Goal: Task Accomplishment & Management: Use online tool/utility

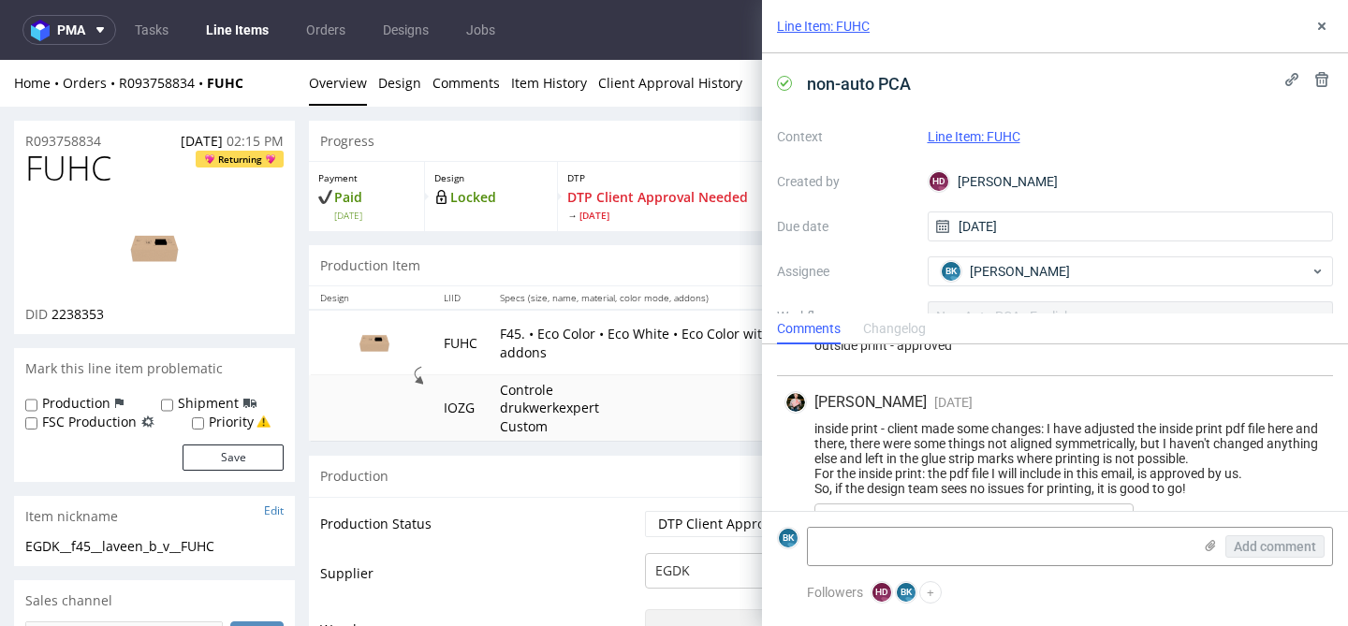
scroll to position [2280, 0]
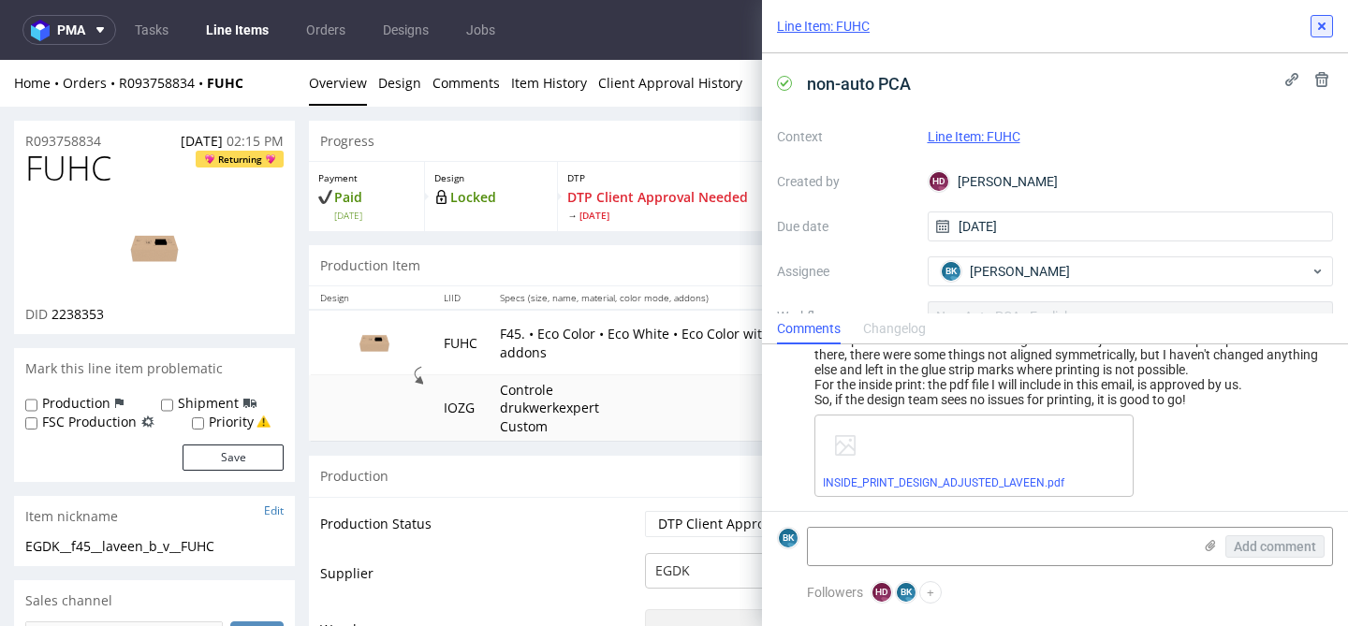
click at [1323, 27] on use at bounding box center [1321, 25] width 7 height 7
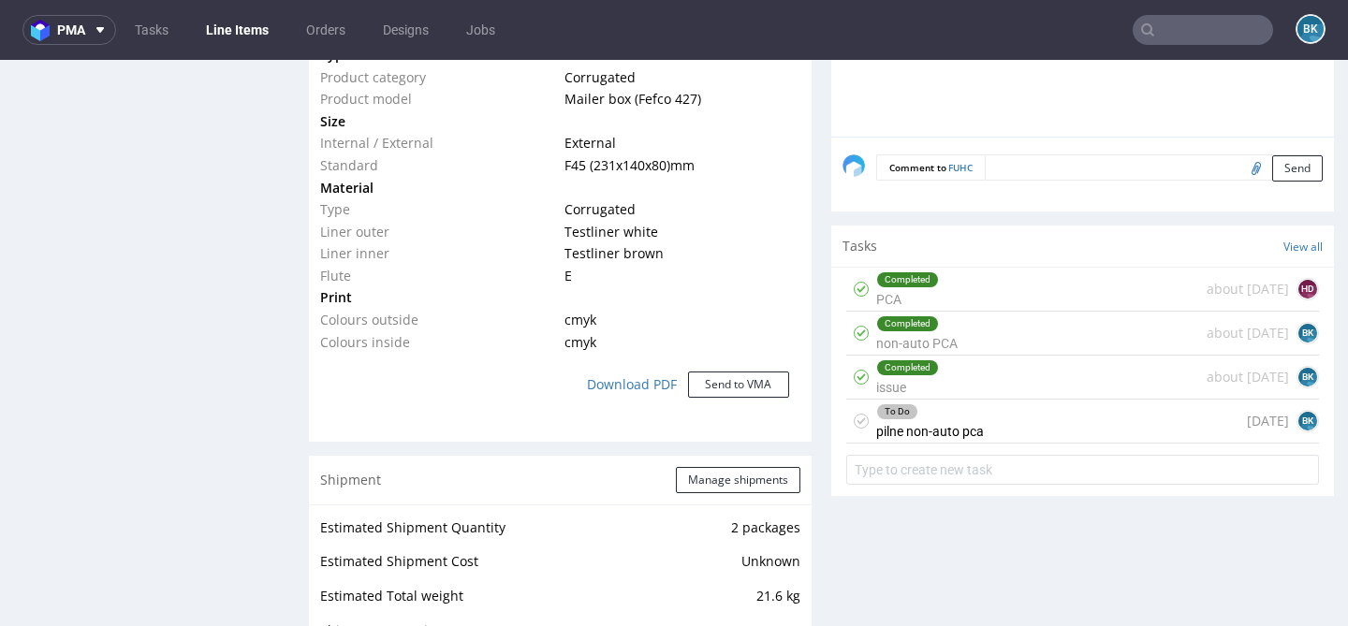
scroll to position [1545, 0]
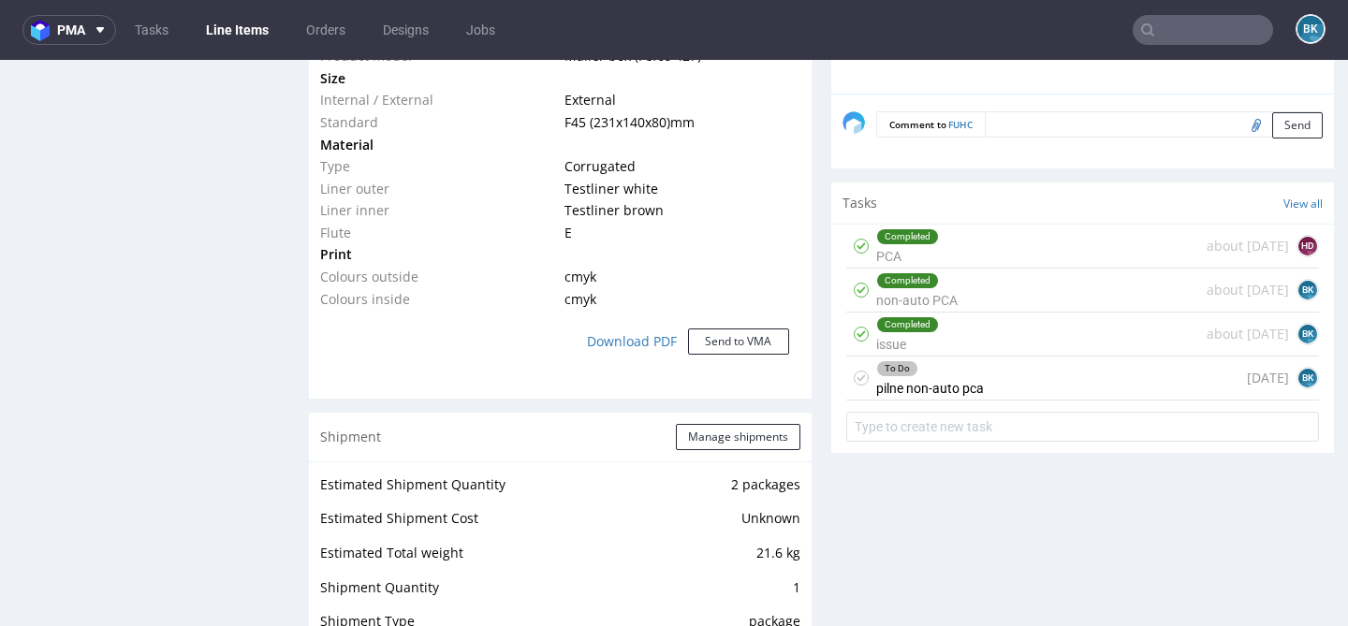
click at [1001, 392] on div "To Do pilne non-auto pca today BK" at bounding box center [1082, 379] width 473 height 44
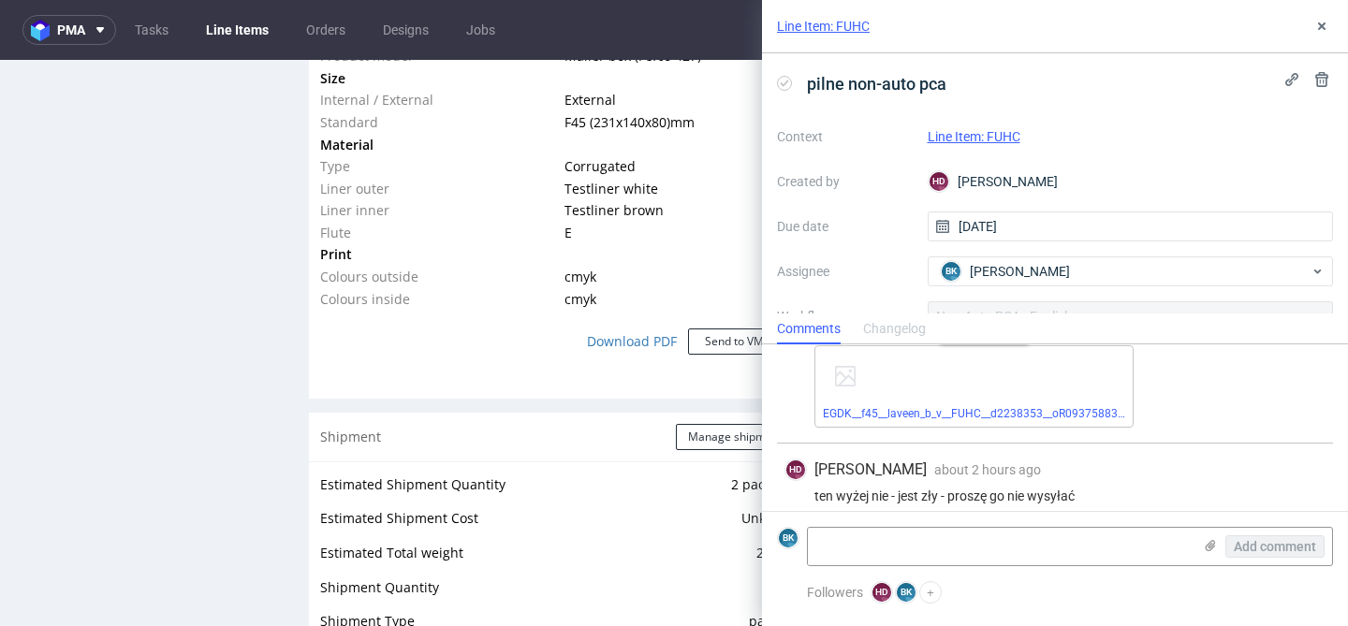
scroll to position [380, 0]
click at [966, 404] on link "EGDK__f45__laveen_b_v__FUHC__d2238353__oR093758834__outside__nostrips.pdf" at bounding box center [1032, 409] width 418 height 13
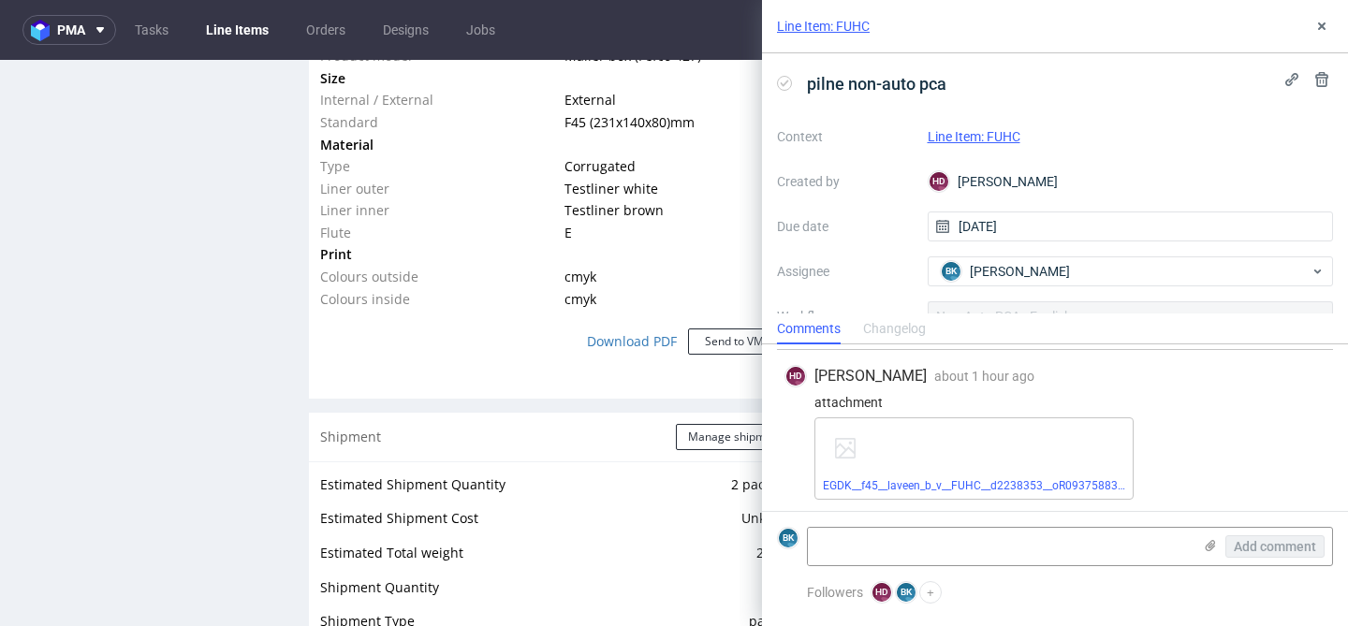
scroll to position [607, 0]
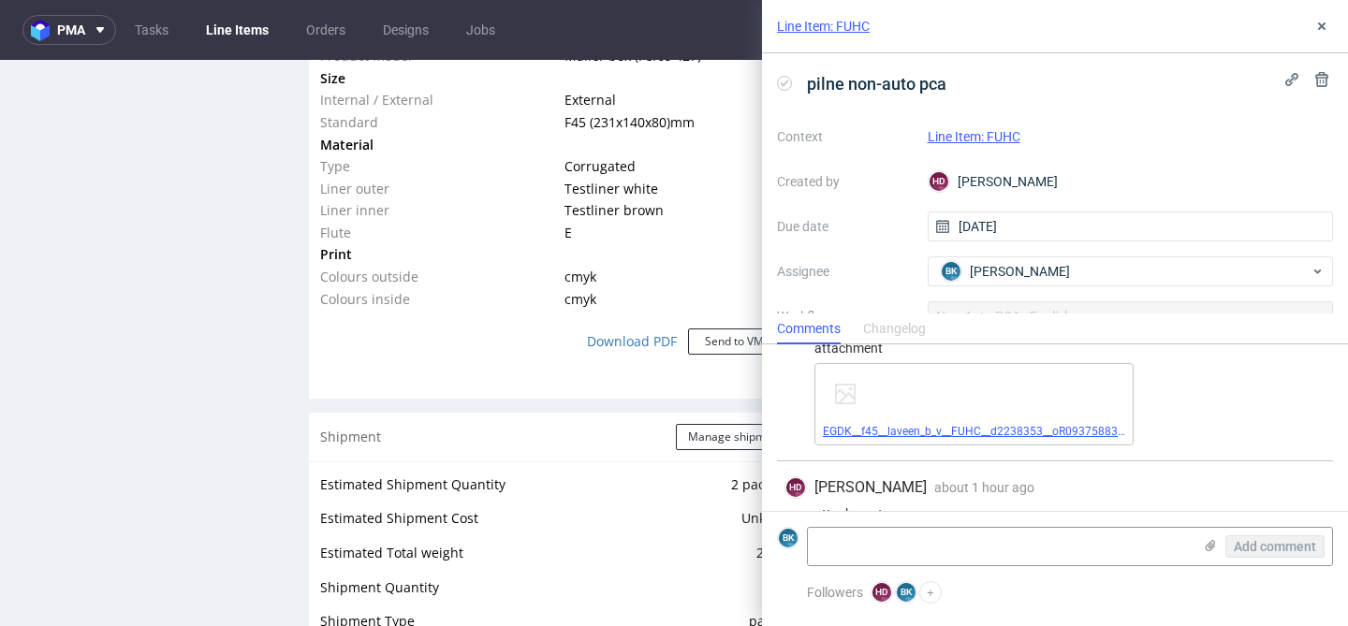
click at [989, 426] on link "EGDK__f45__laveen_b_v__FUHC__d2238353__oR093758834__outside__withstrips_kompres…" at bounding box center [1061, 431] width 476 height 13
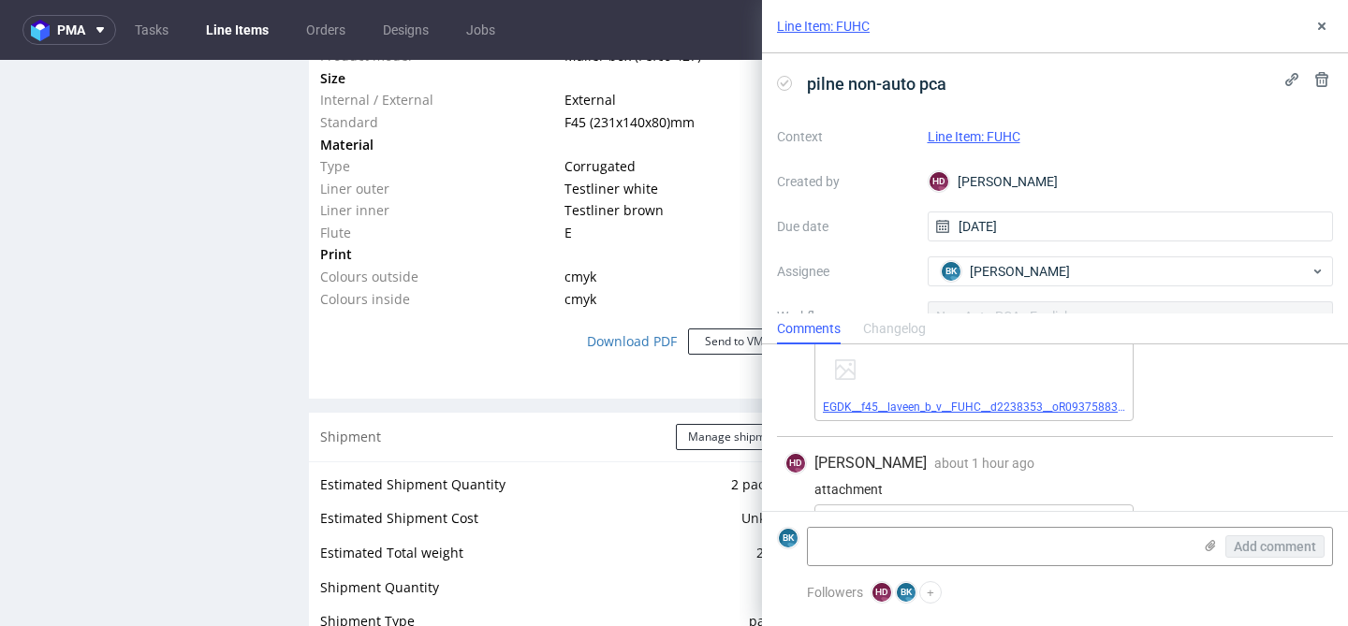
click at [972, 404] on link "EGDK__f45__laveen_b_v__FUHC__d2238353__oR093758834__inside__nostrips.pdf" at bounding box center [1028, 407] width 411 height 13
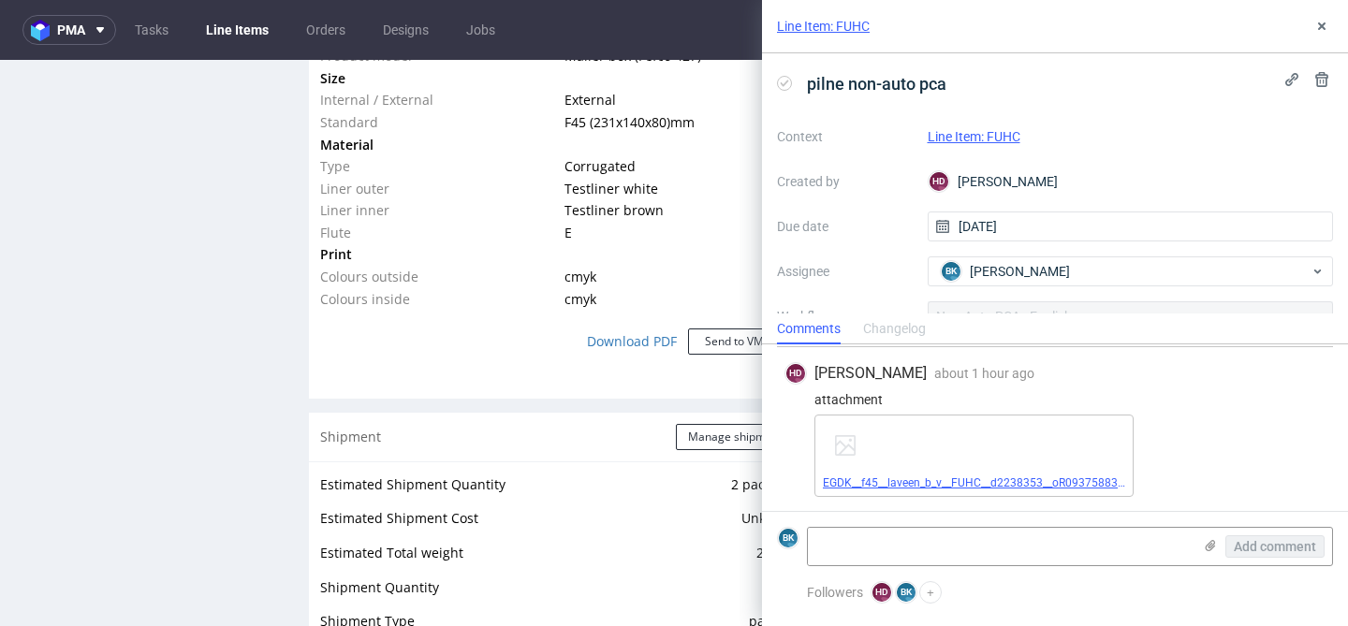
click at [957, 480] on link "EGDK__f45__laveen_b_v__FUHC__d2238353__oR093758834__outside__nostrips__kompres.…" at bounding box center [1059, 482] width 472 height 13
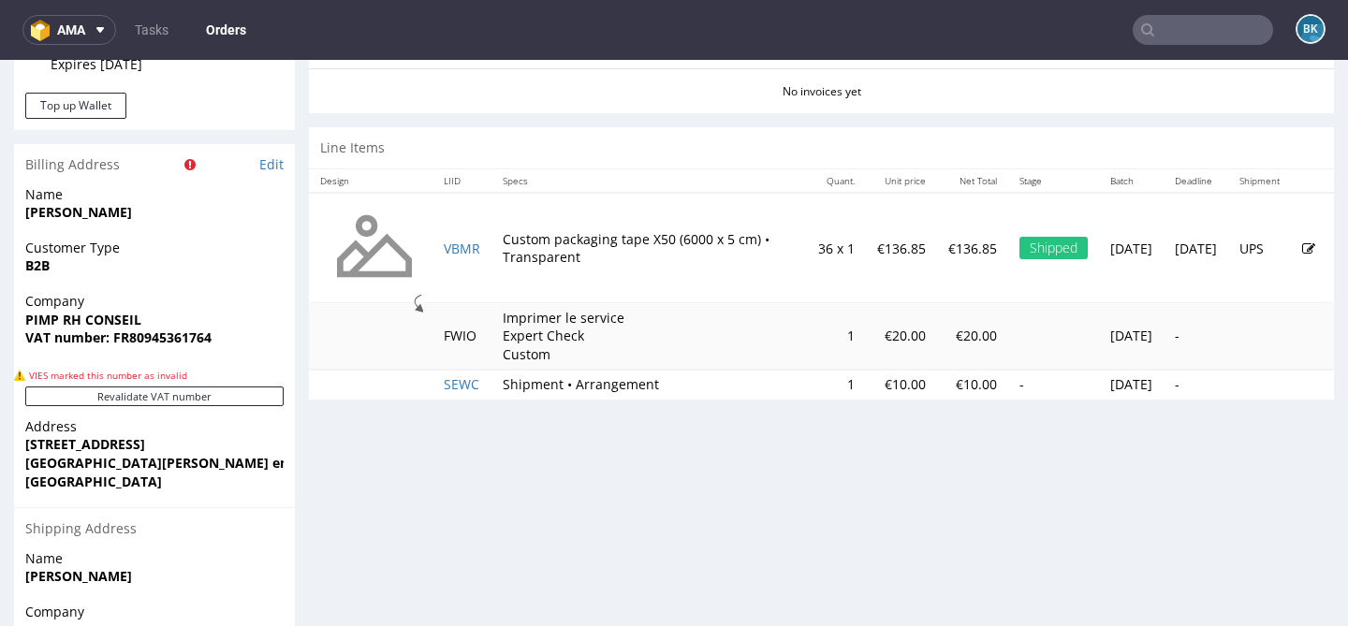
scroll to position [913, 0]
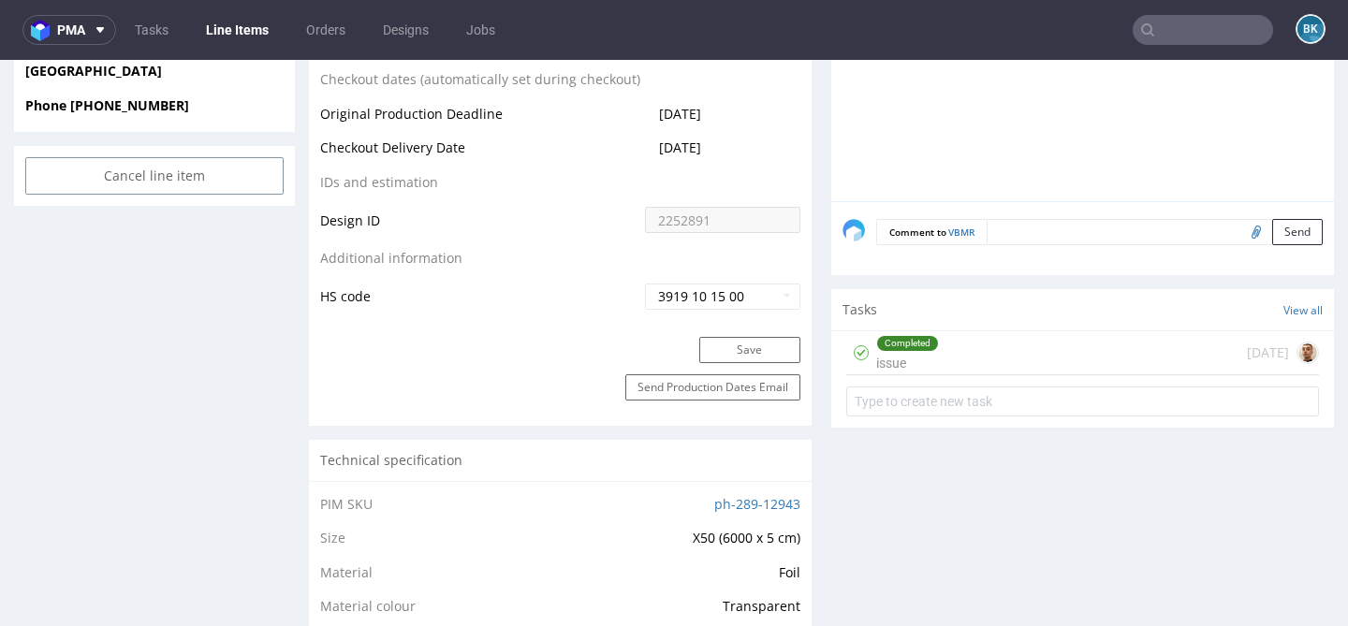
scroll to position [1049, 0]
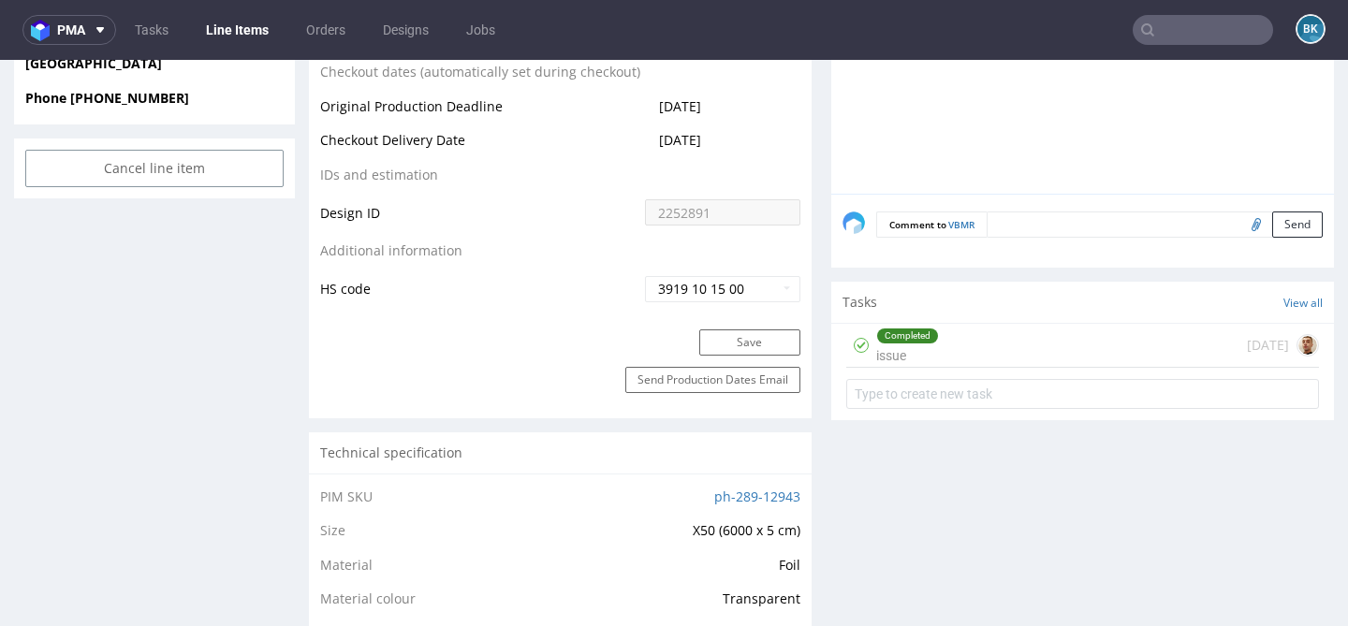
click at [991, 351] on div "Completed issue [DATE]" at bounding box center [1082, 346] width 473 height 44
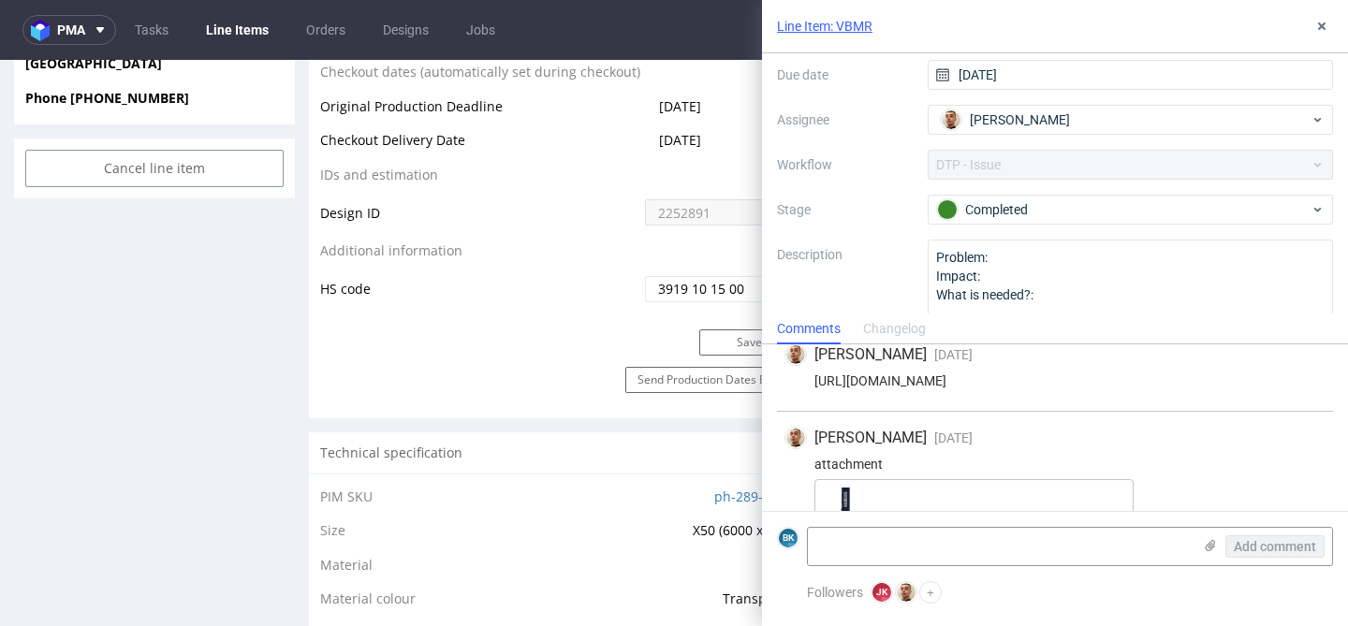
scroll to position [164, 0]
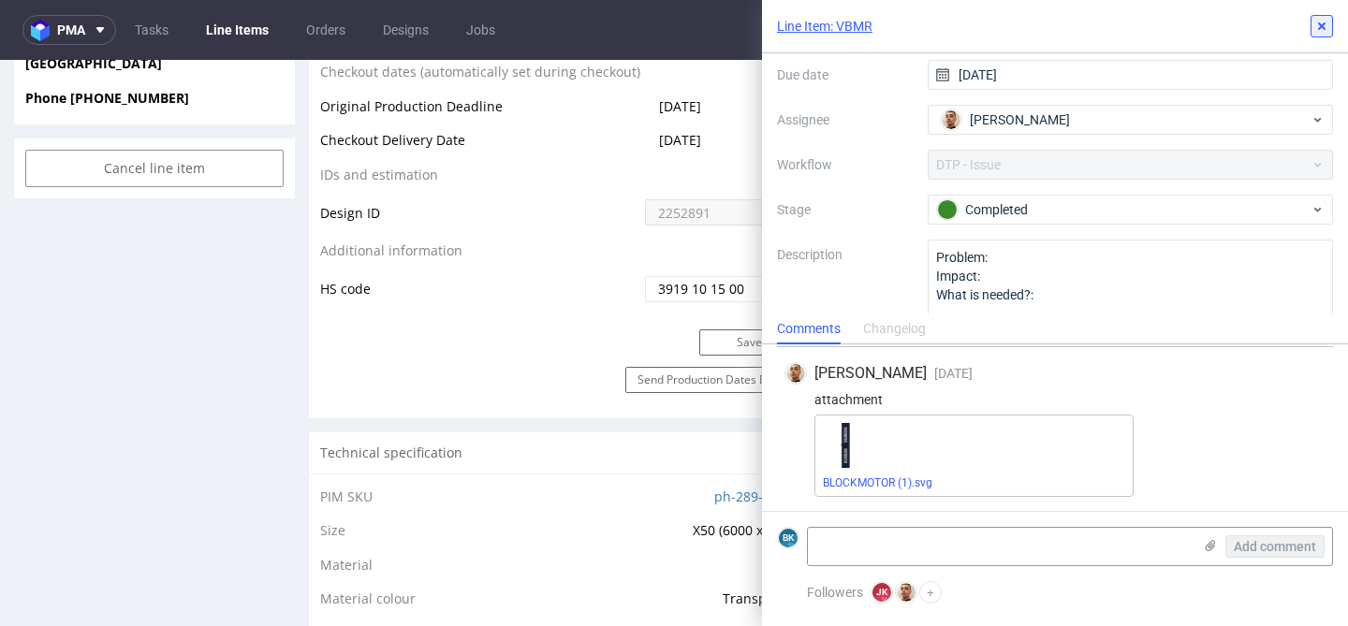
click at [1322, 28] on icon at bounding box center [1321, 26] width 15 height 15
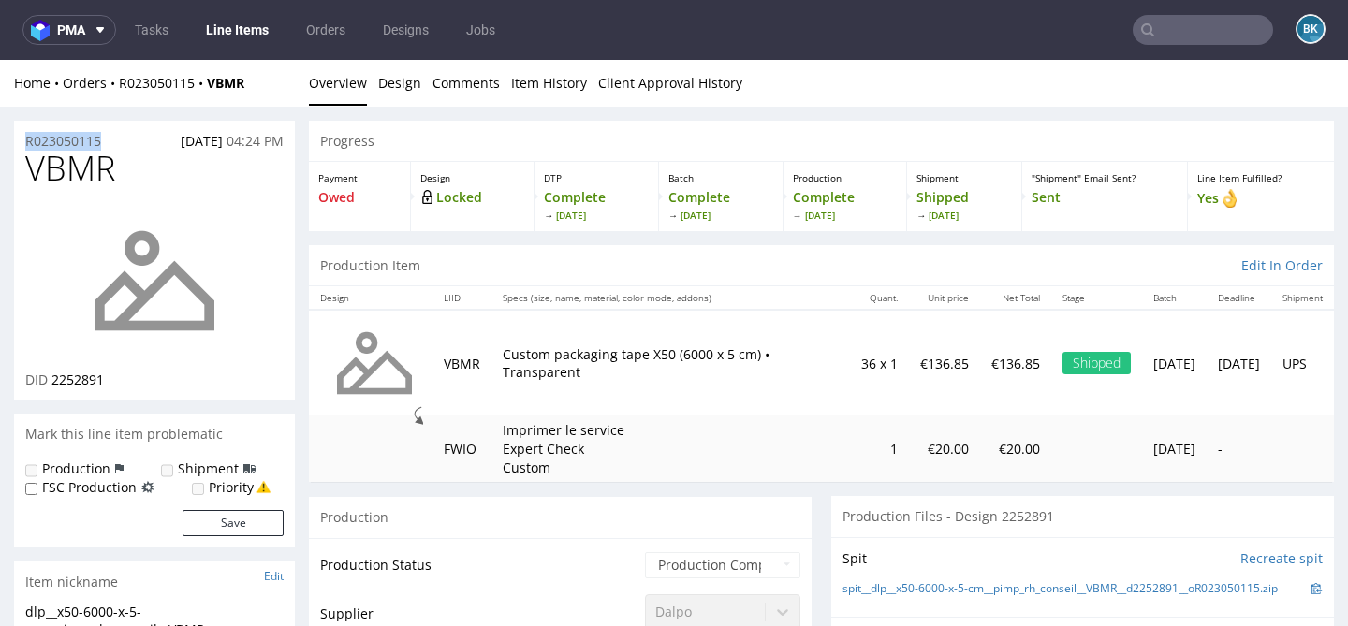
drag, startPoint x: 109, startPoint y: 142, endPoint x: 1, endPoint y: 142, distance: 107.7
copy p "R023050115"
